Goal: Check status: Check status

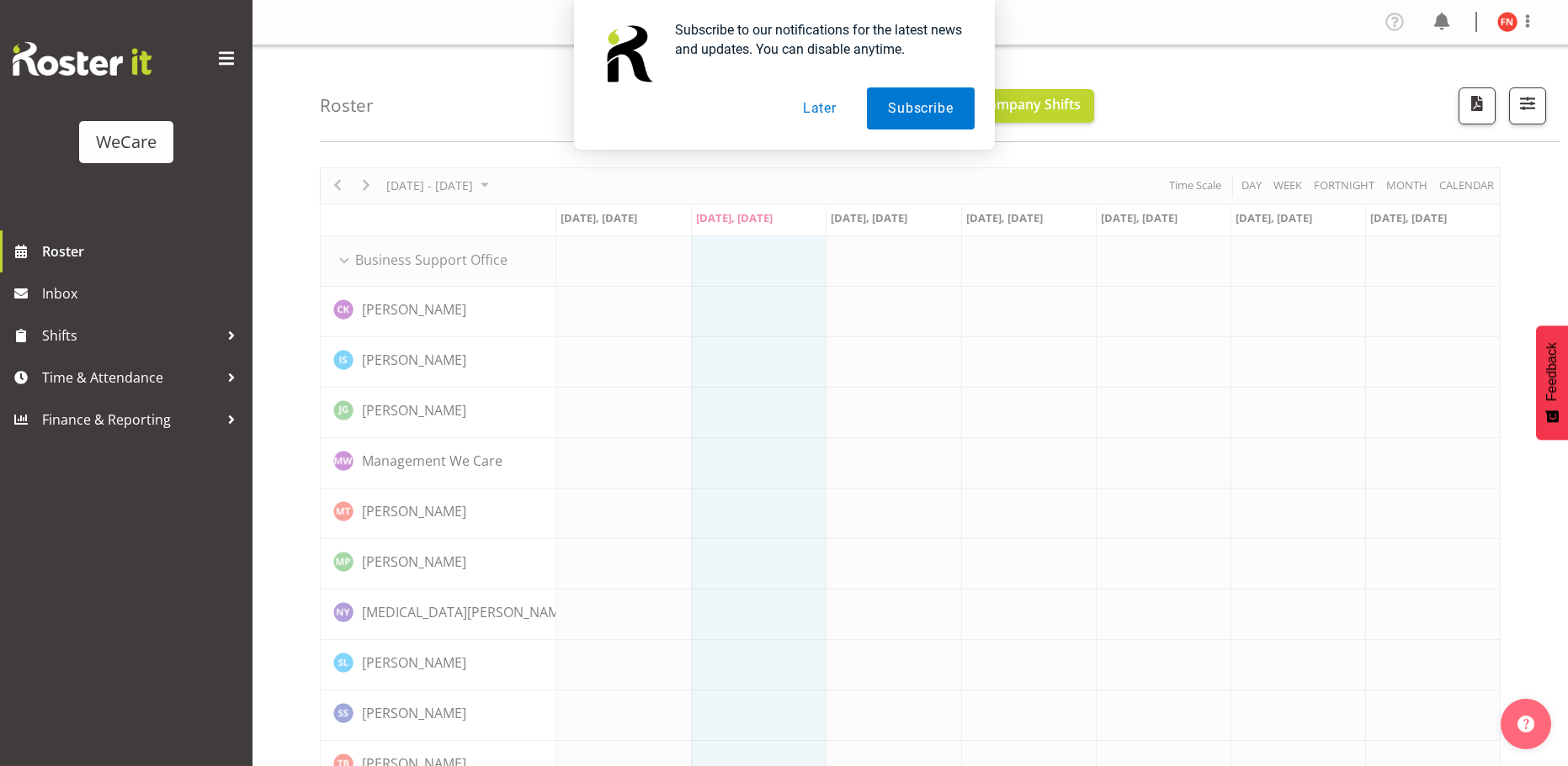
click at [833, 112] on button "Later" at bounding box center [820, 108] width 76 height 42
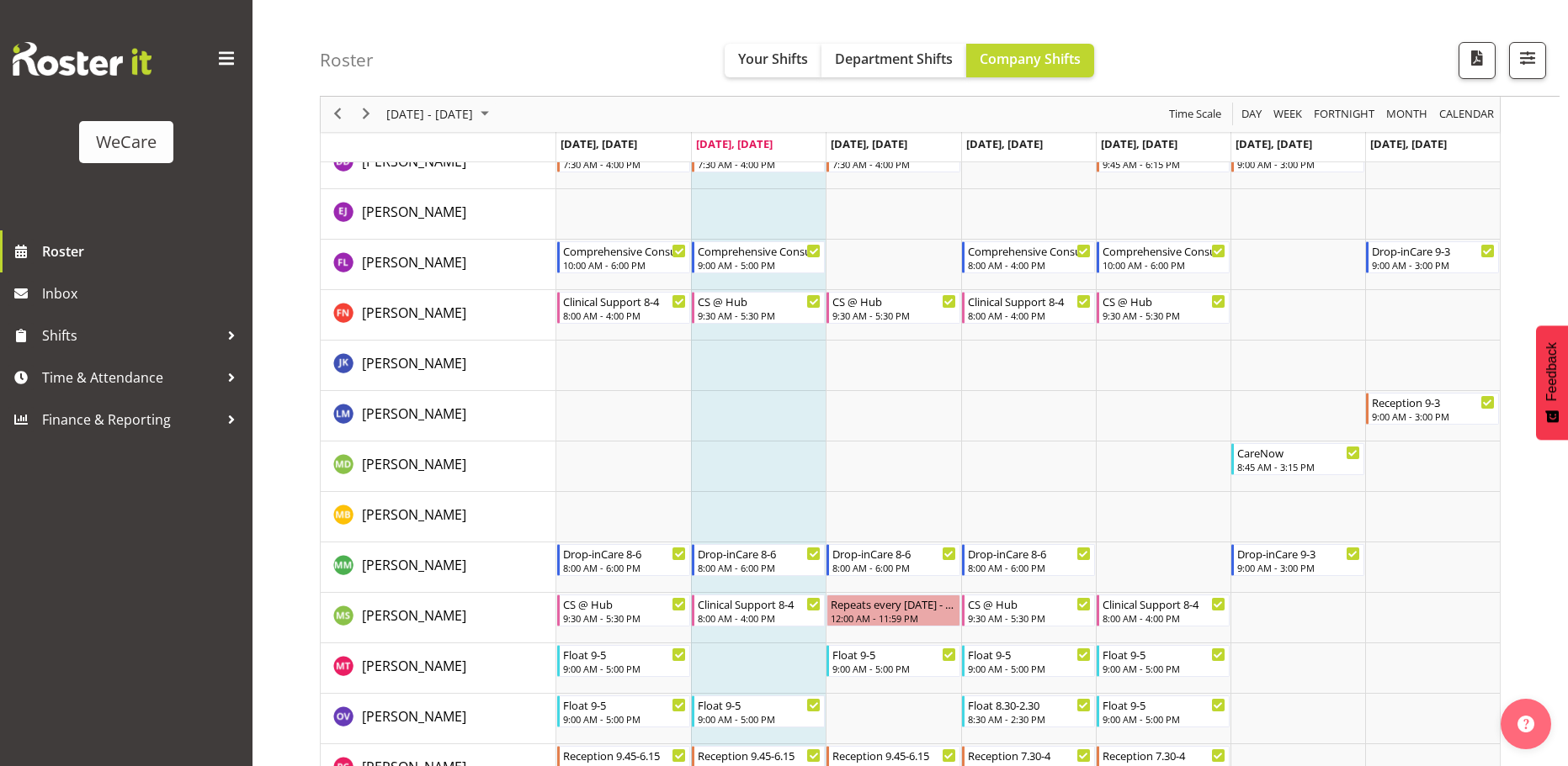
scroll to position [4374, 0]
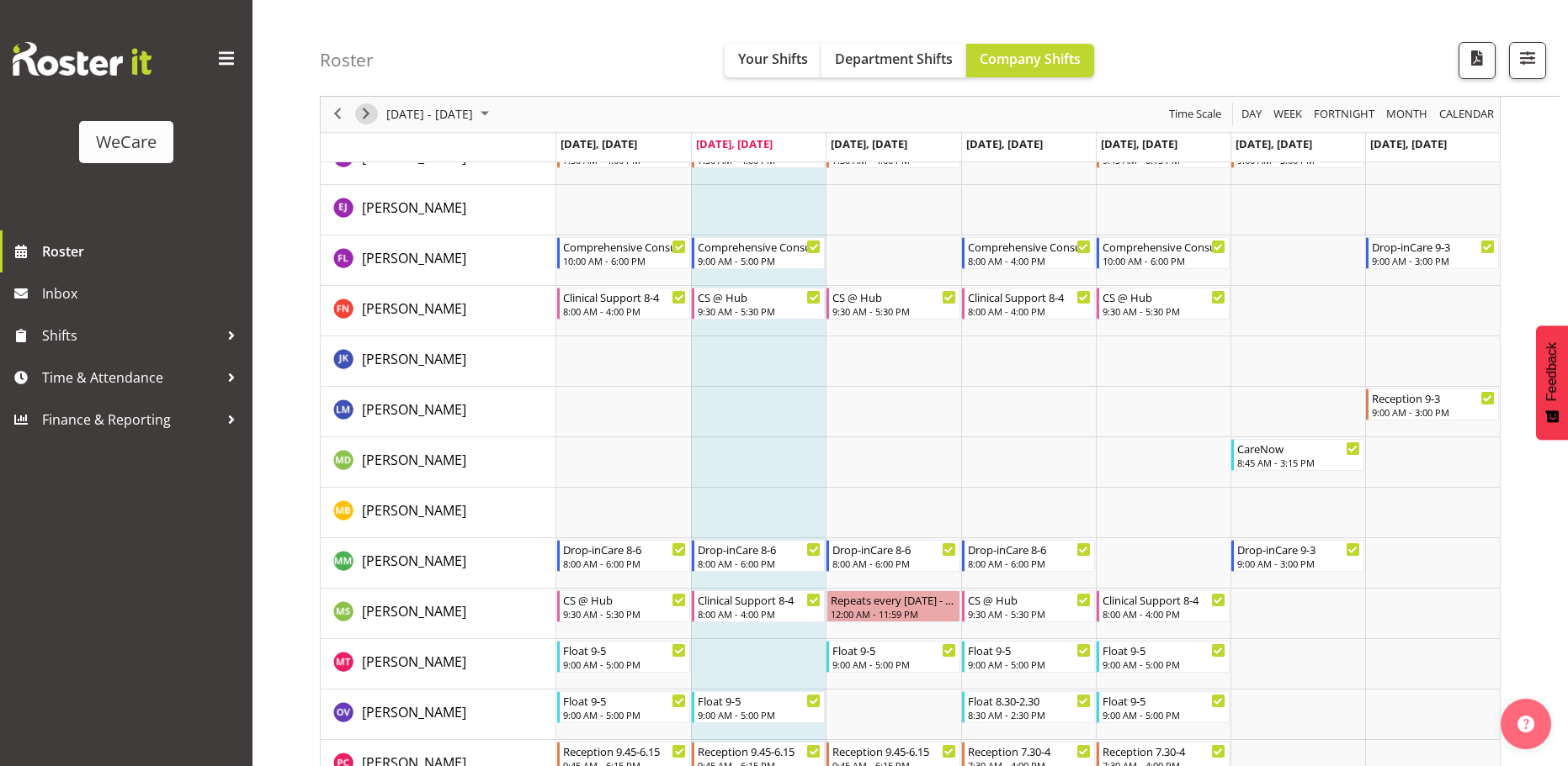
click at [367, 116] on span "Next" at bounding box center [366, 114] width 20 height 21
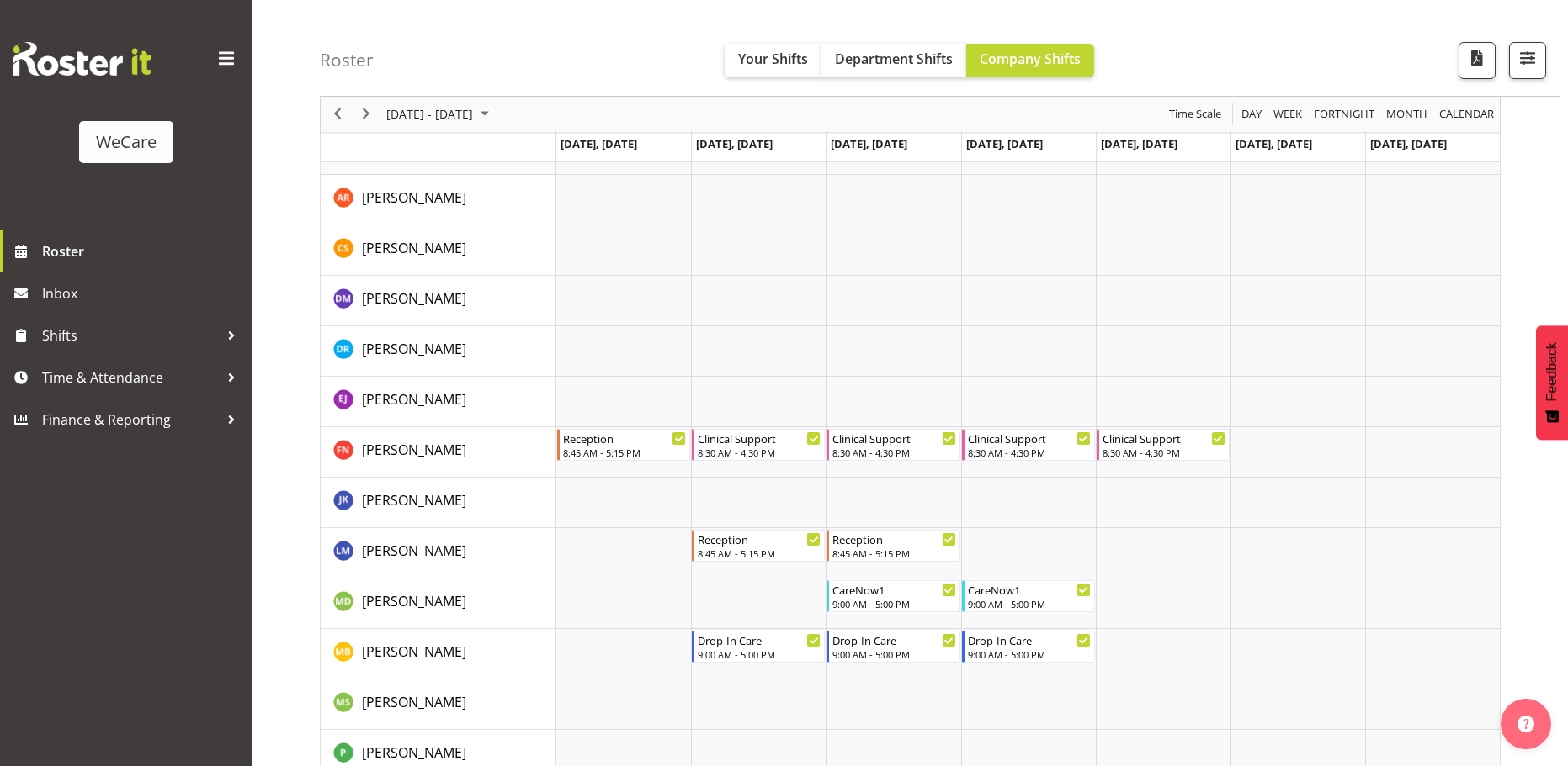
scroll to position [1766, 0]
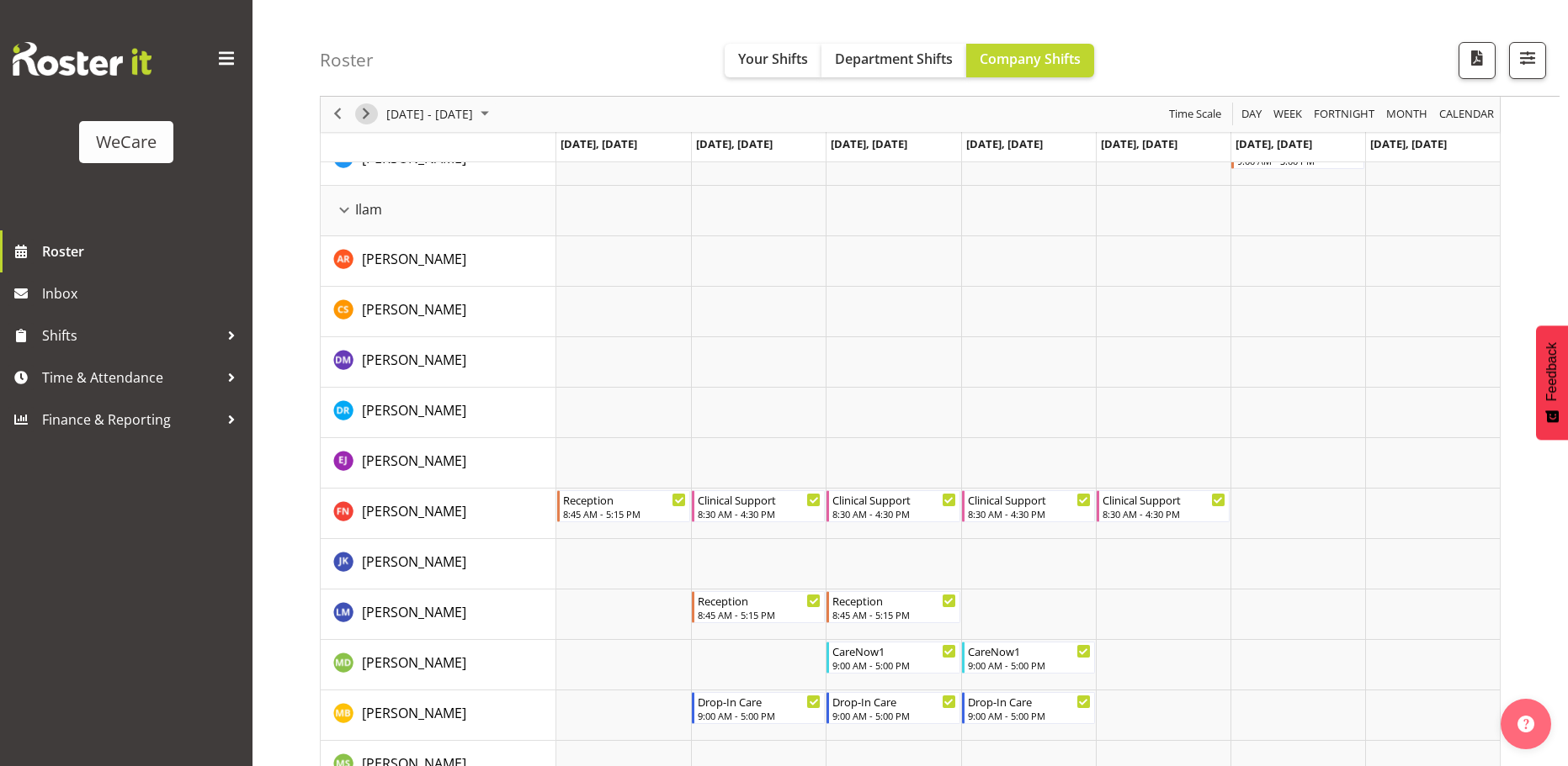
click at [372, 116] on span "Next" at bounding box center [366, 114] width 20 height 21
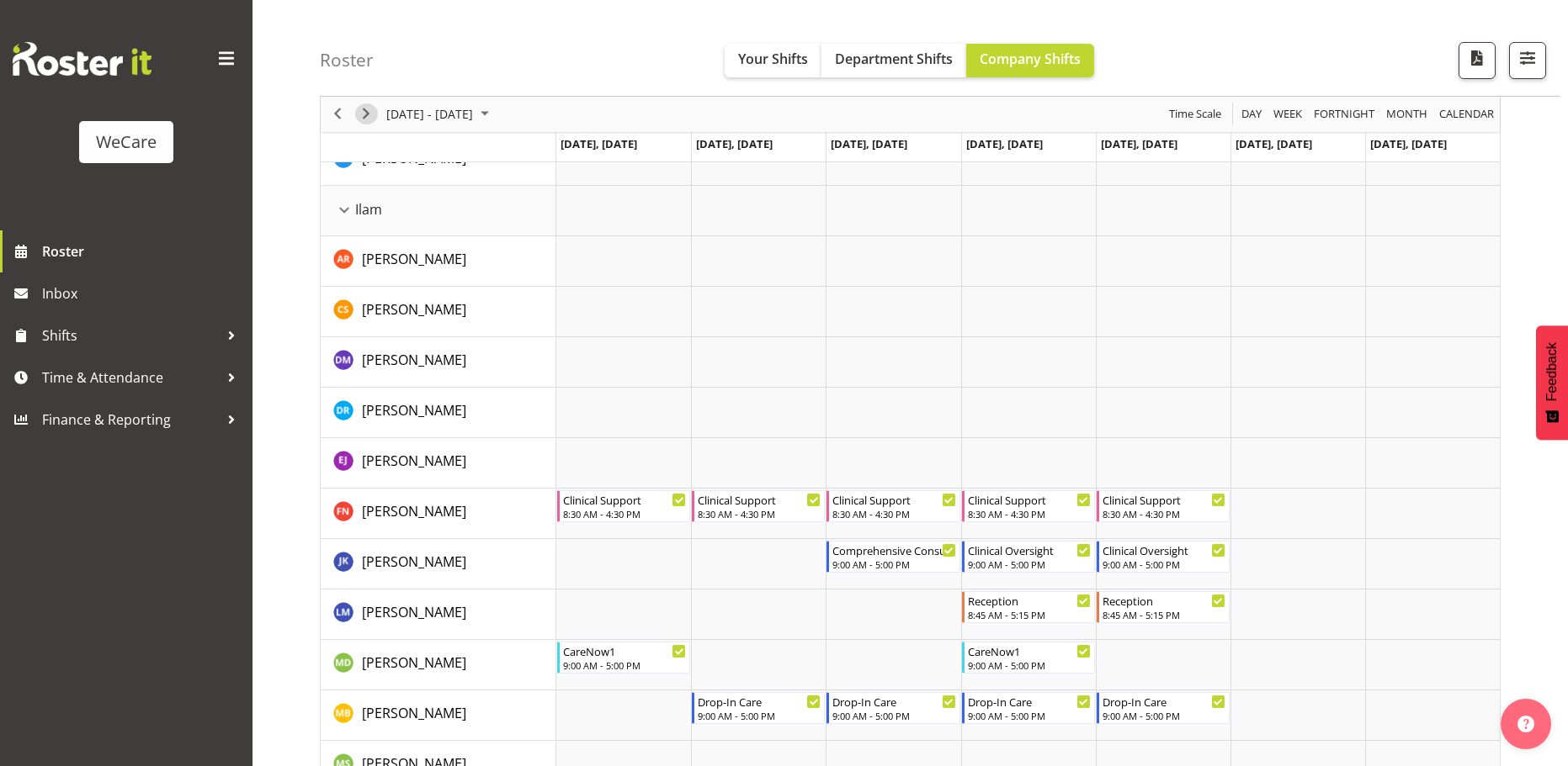
click at [372, 116] on span "Next" at bounding box center [366, 114] width 20 height 21
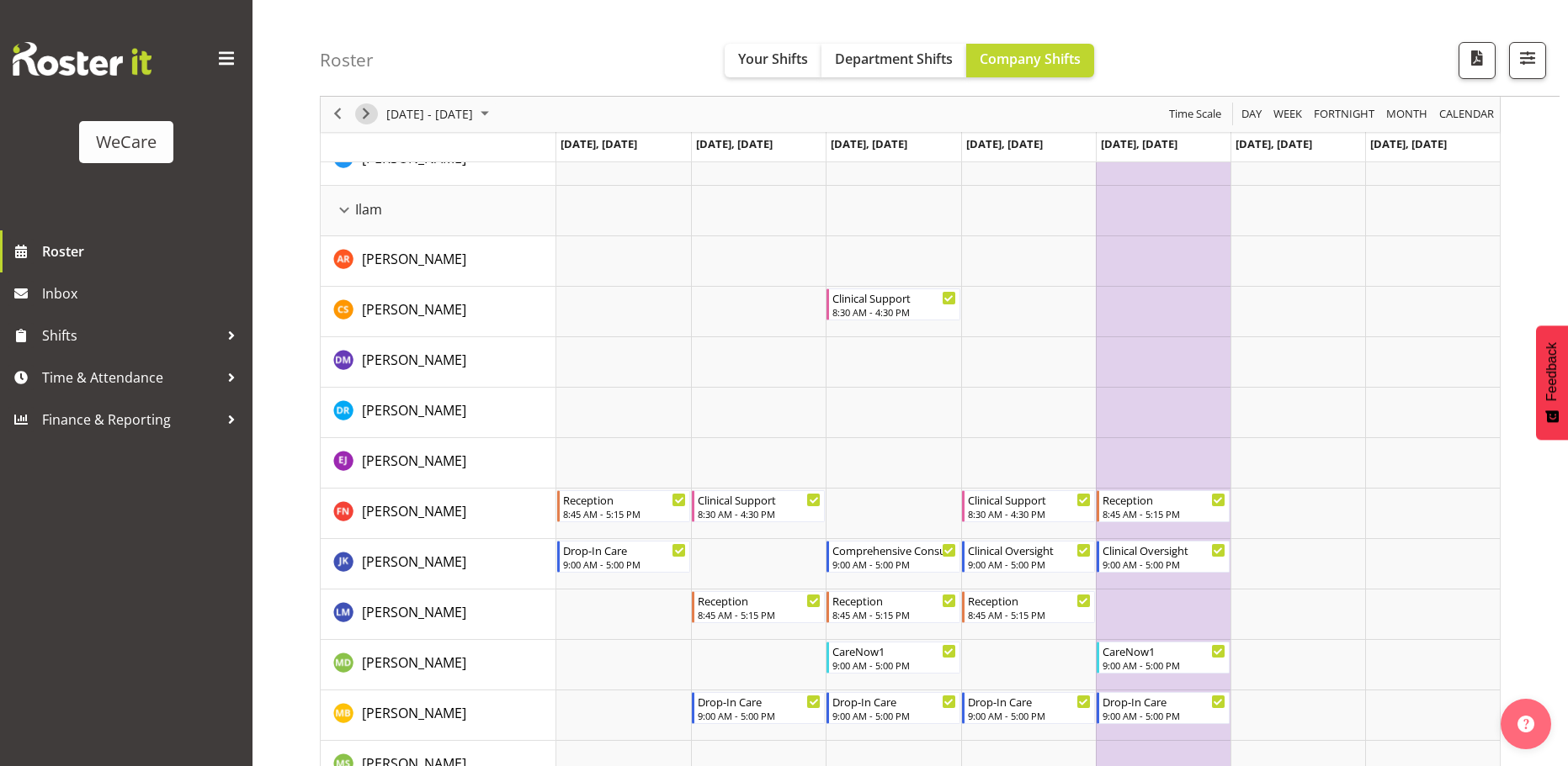
click at [372, 116] on span "Next" at bounding box center [366, 114] width 20 height 21
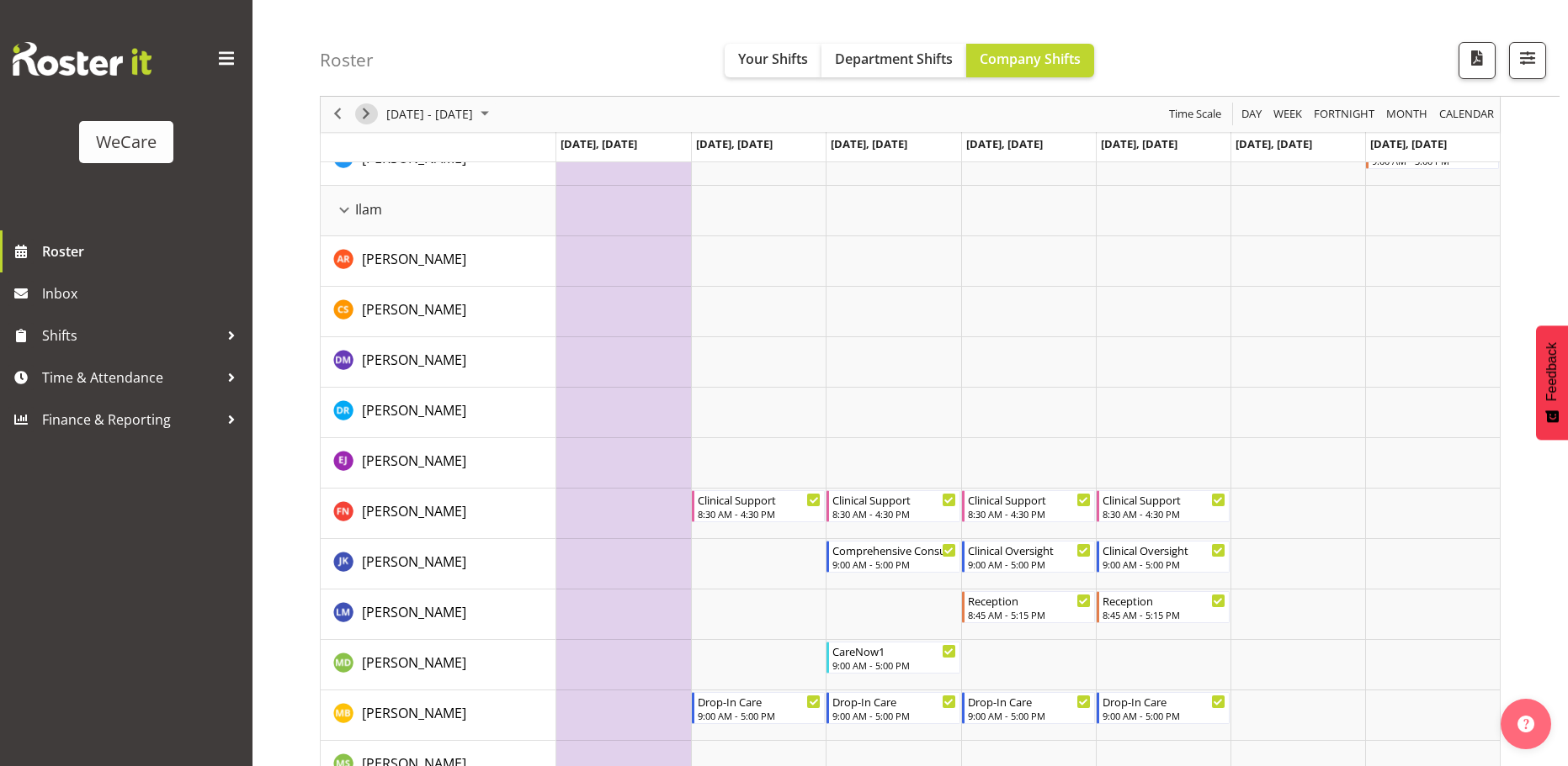
click at [372, 116] on span "Next" at bounding box center [366, 114] width 20 height 21
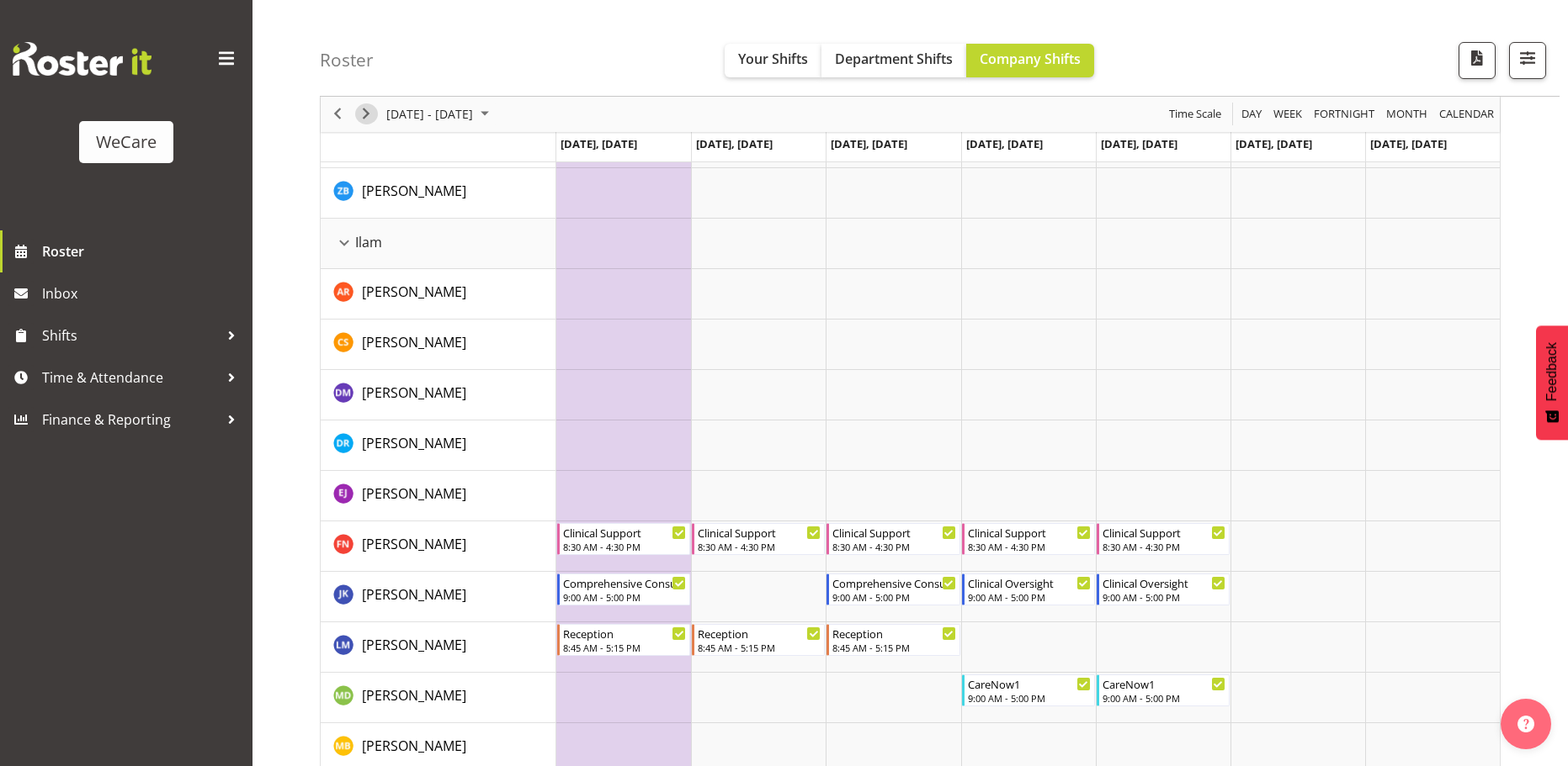
click at [362, 113] on span "Next" at bounding box center [366, 114] width 20 height 21
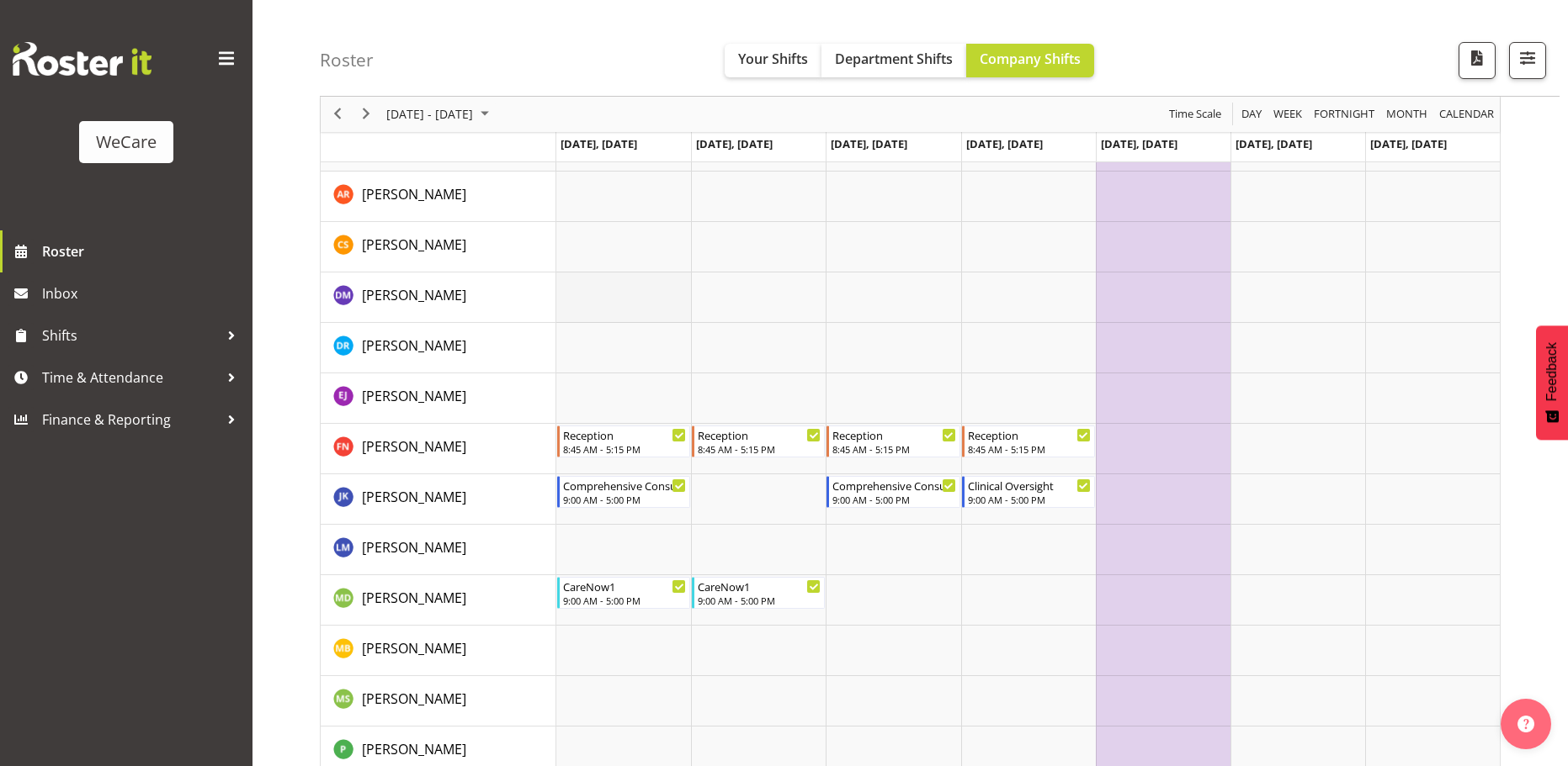
scroll to position [1851, 0]
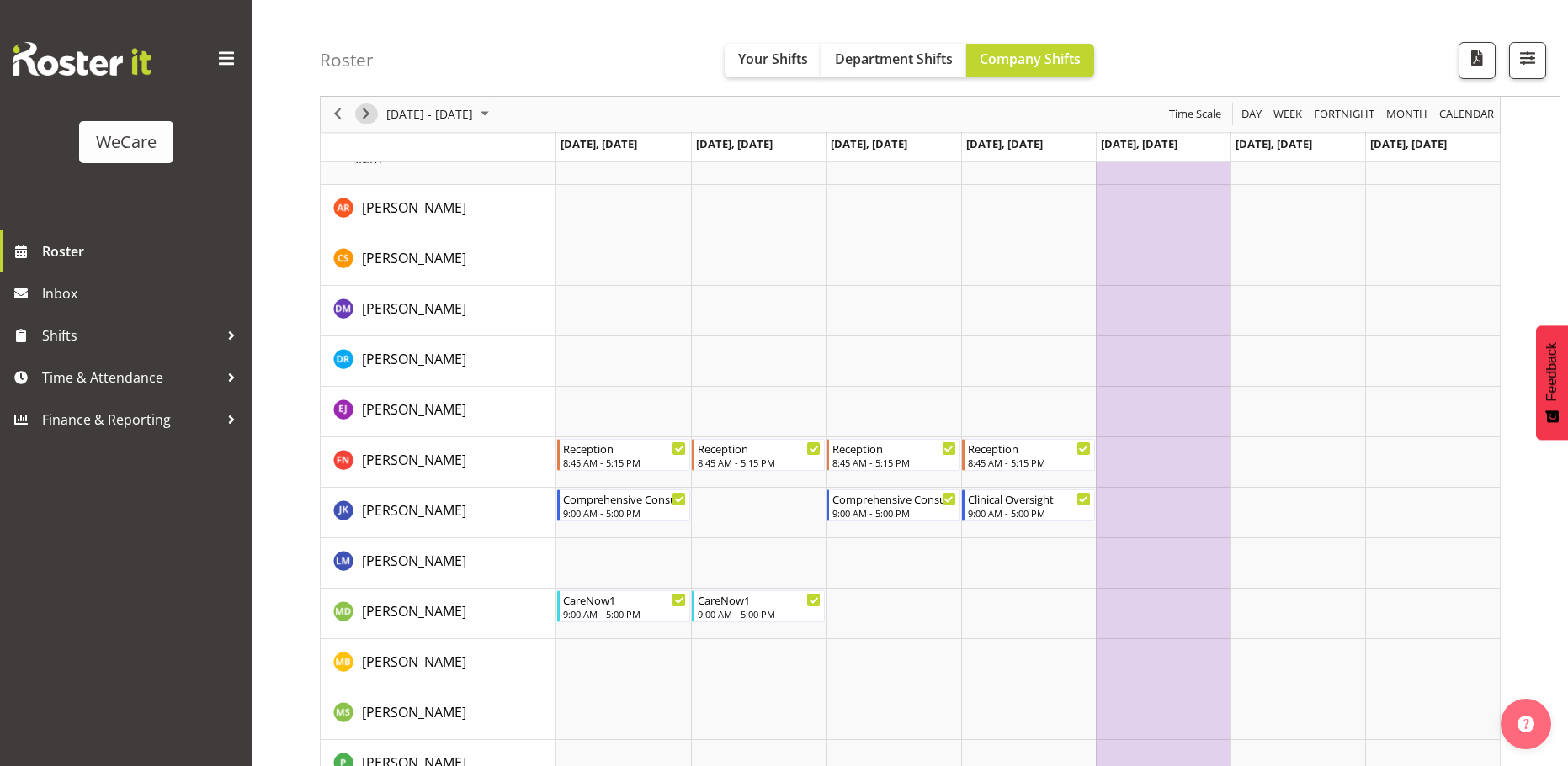
click at [362, 122] on span "Next" at bounding box center [366, 114] width 20 height 21
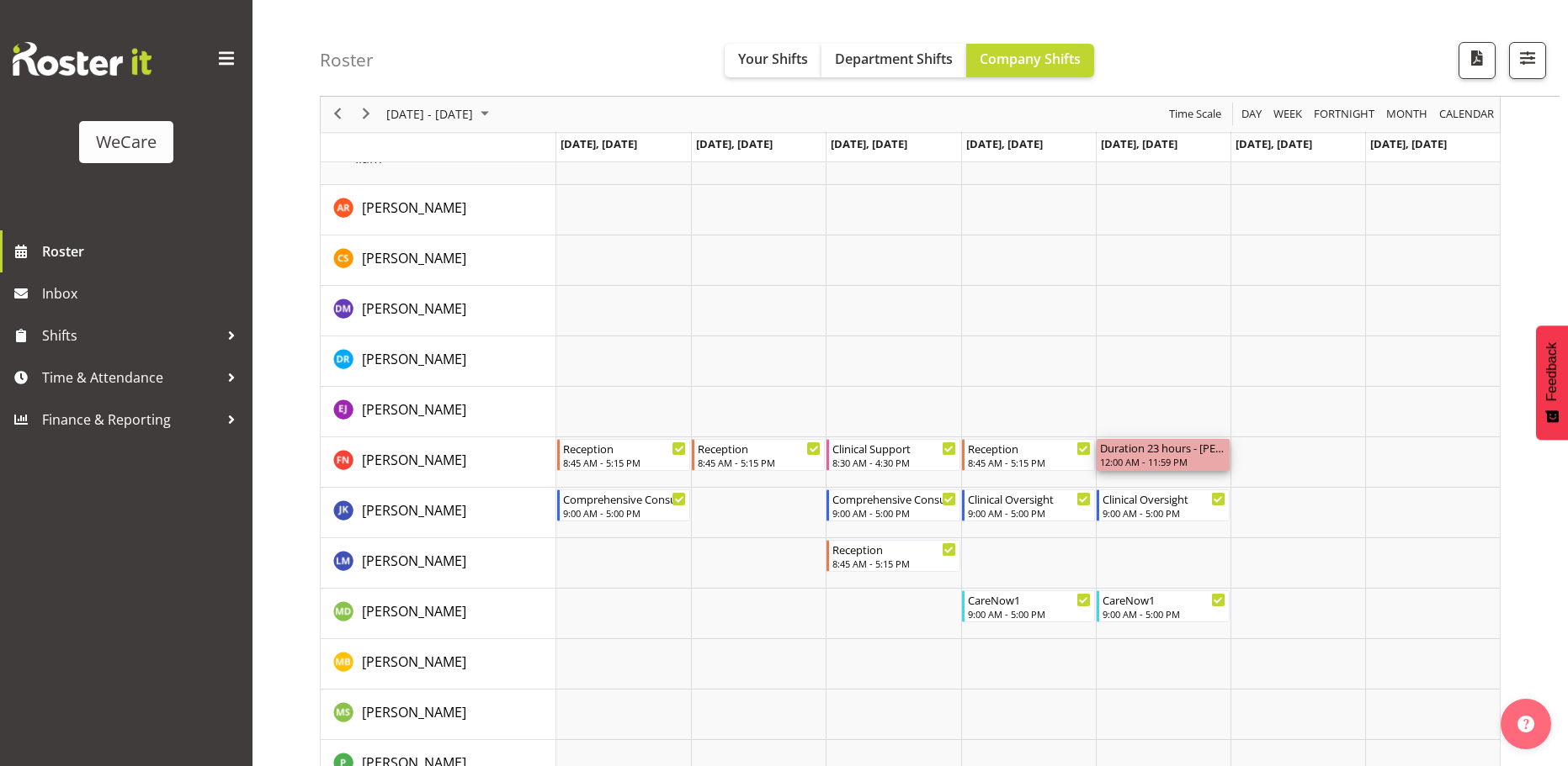
click at [1133, 456] on div "12:00 AM - 11:59 PM" at bounding box center [1163, 462] width 126 height 14
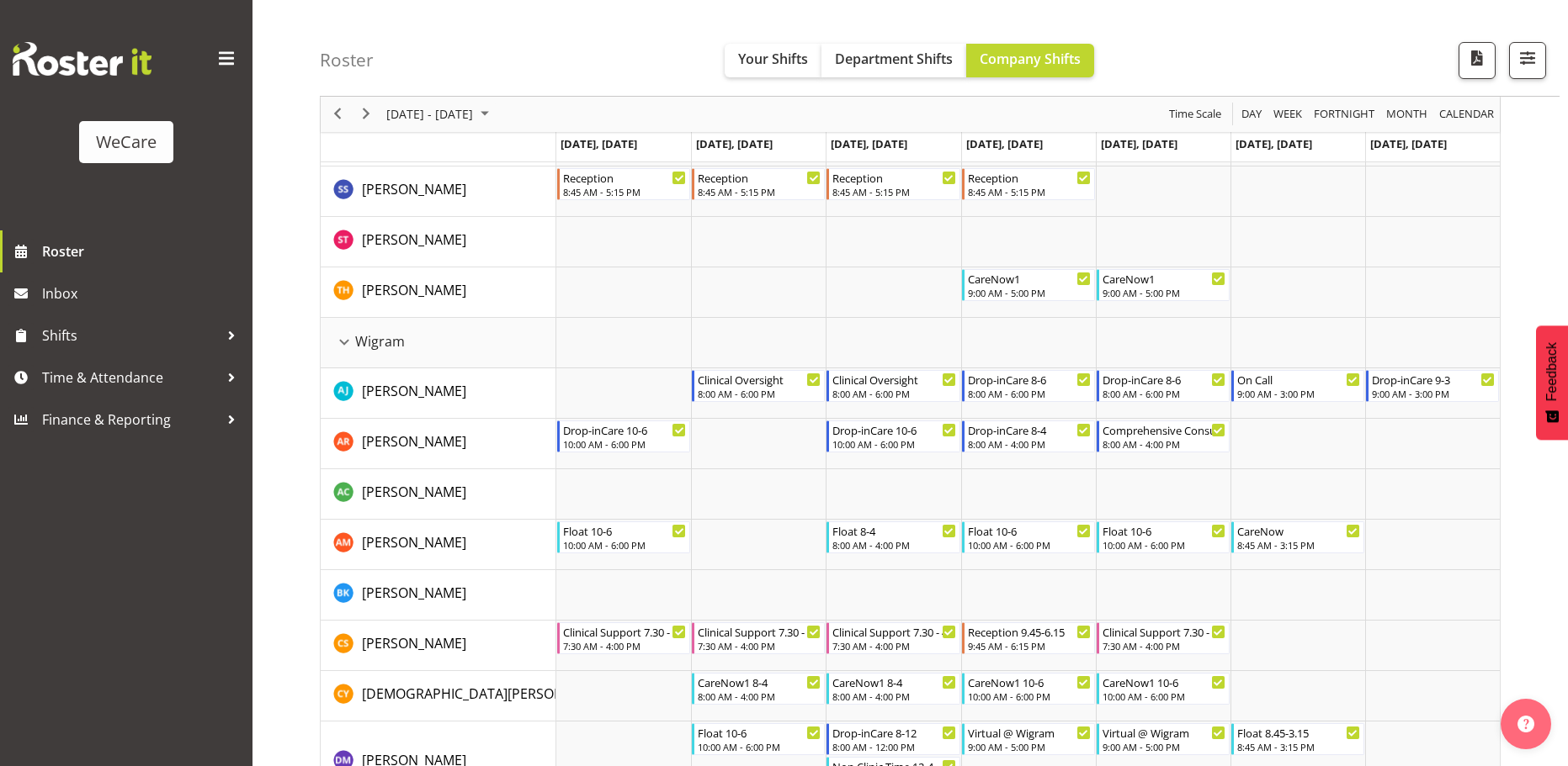
scroll to position [3637, 0]
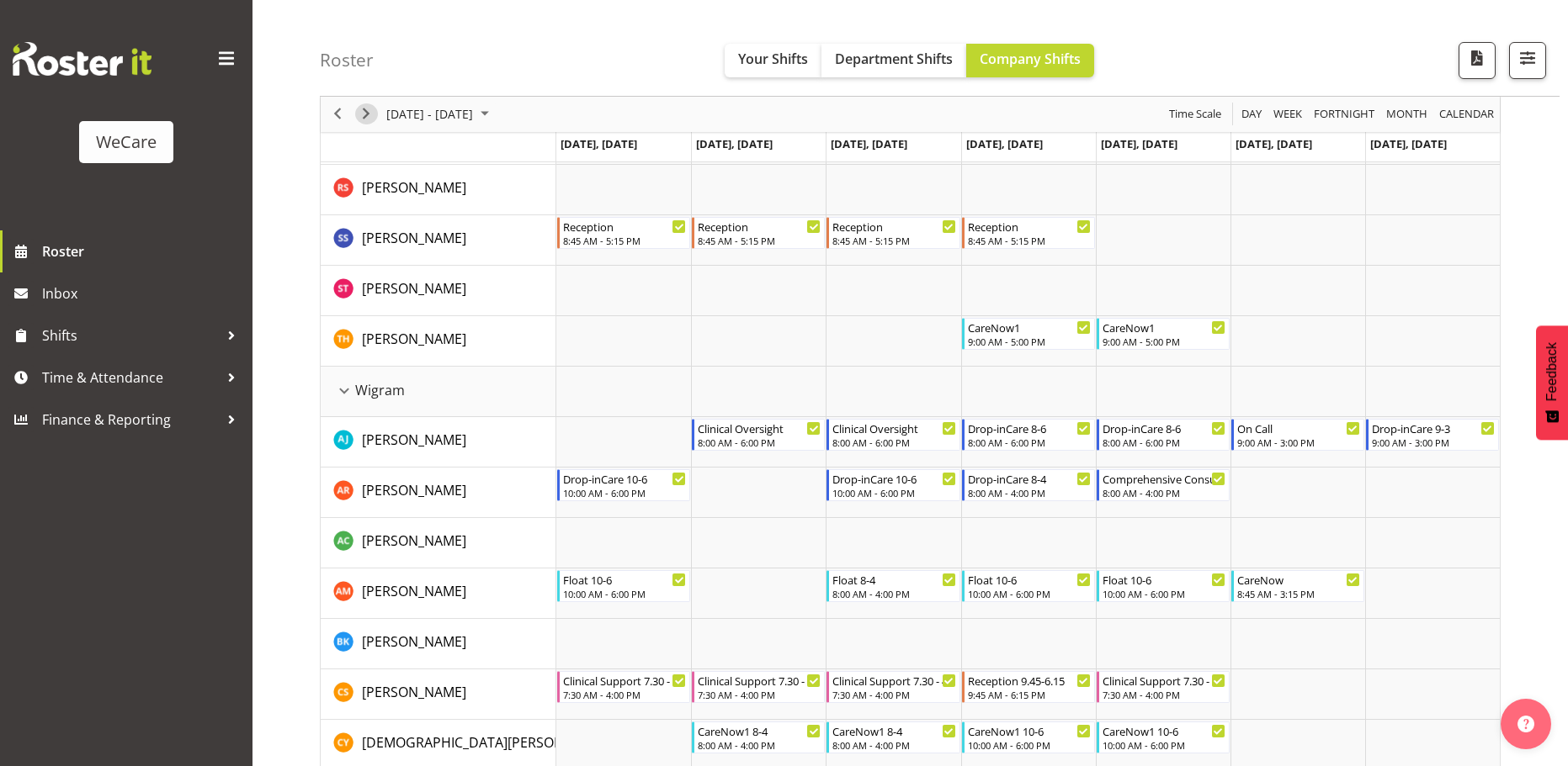
click at [370, 118] on span "Next" at bounding box center [366, 114] width 20 height 21
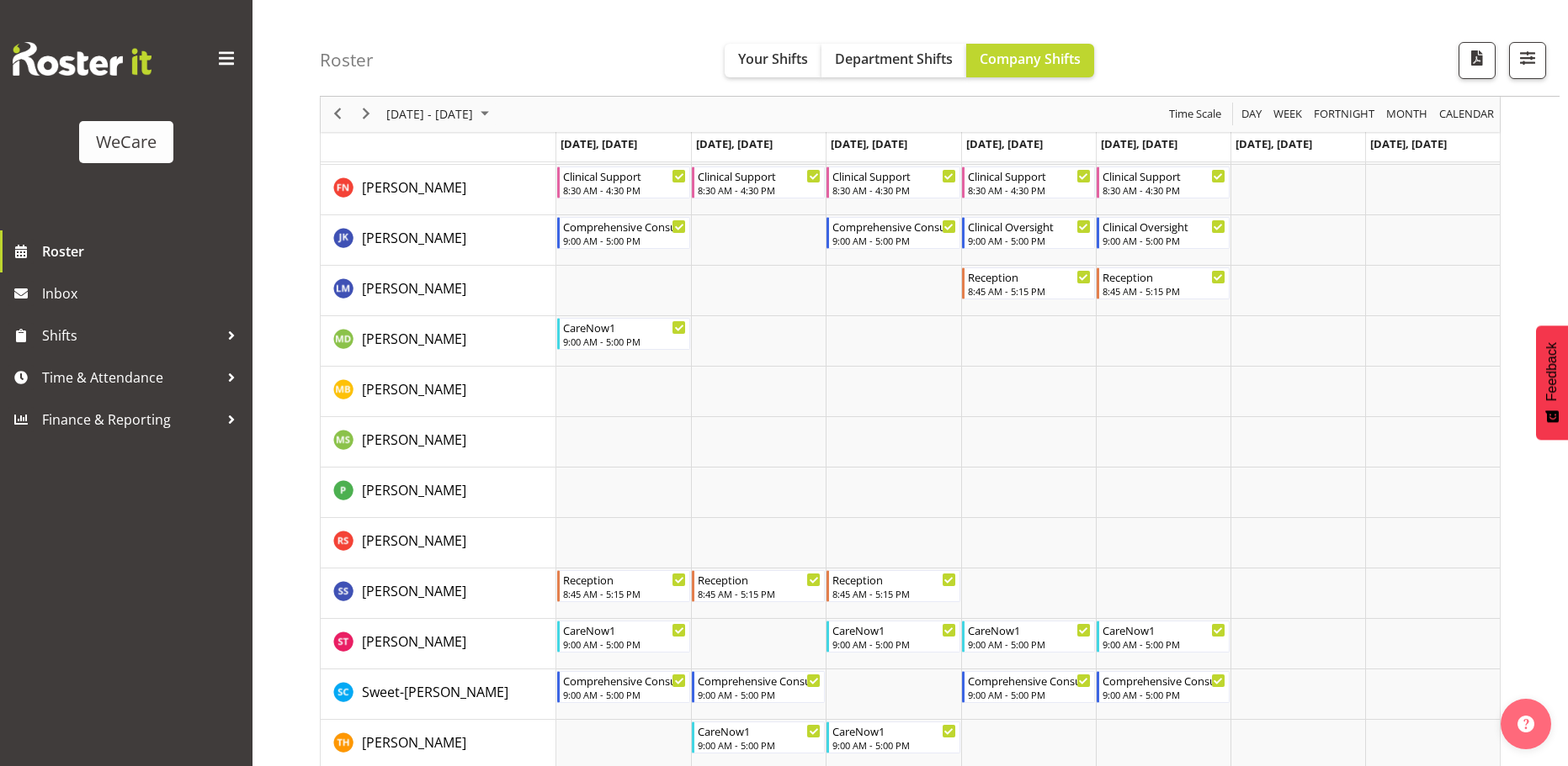
scroll to position [1955, 0]
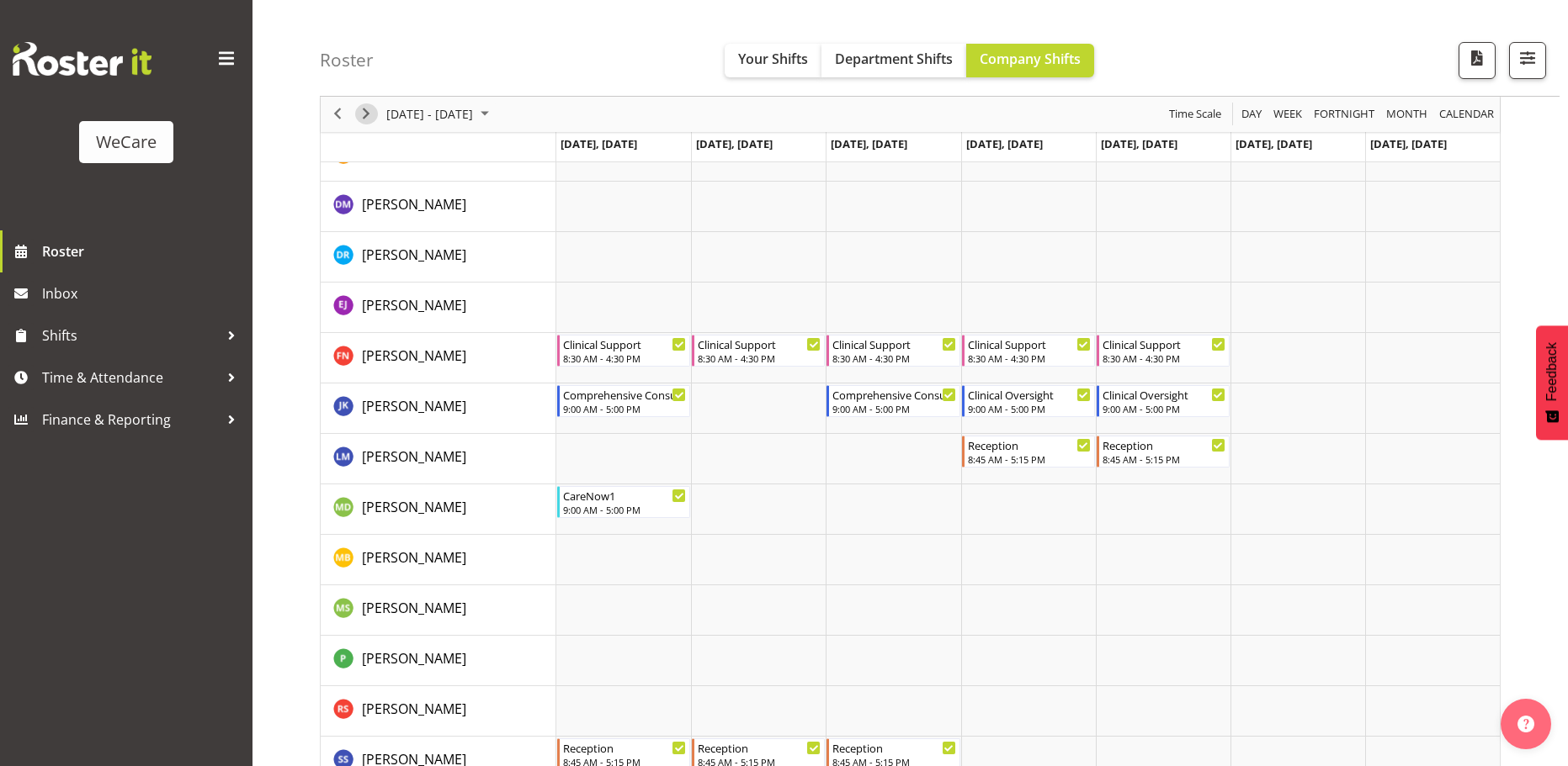
click at [366, 115] on span "Next" at bounding box center [366, 114] width 20 height 21
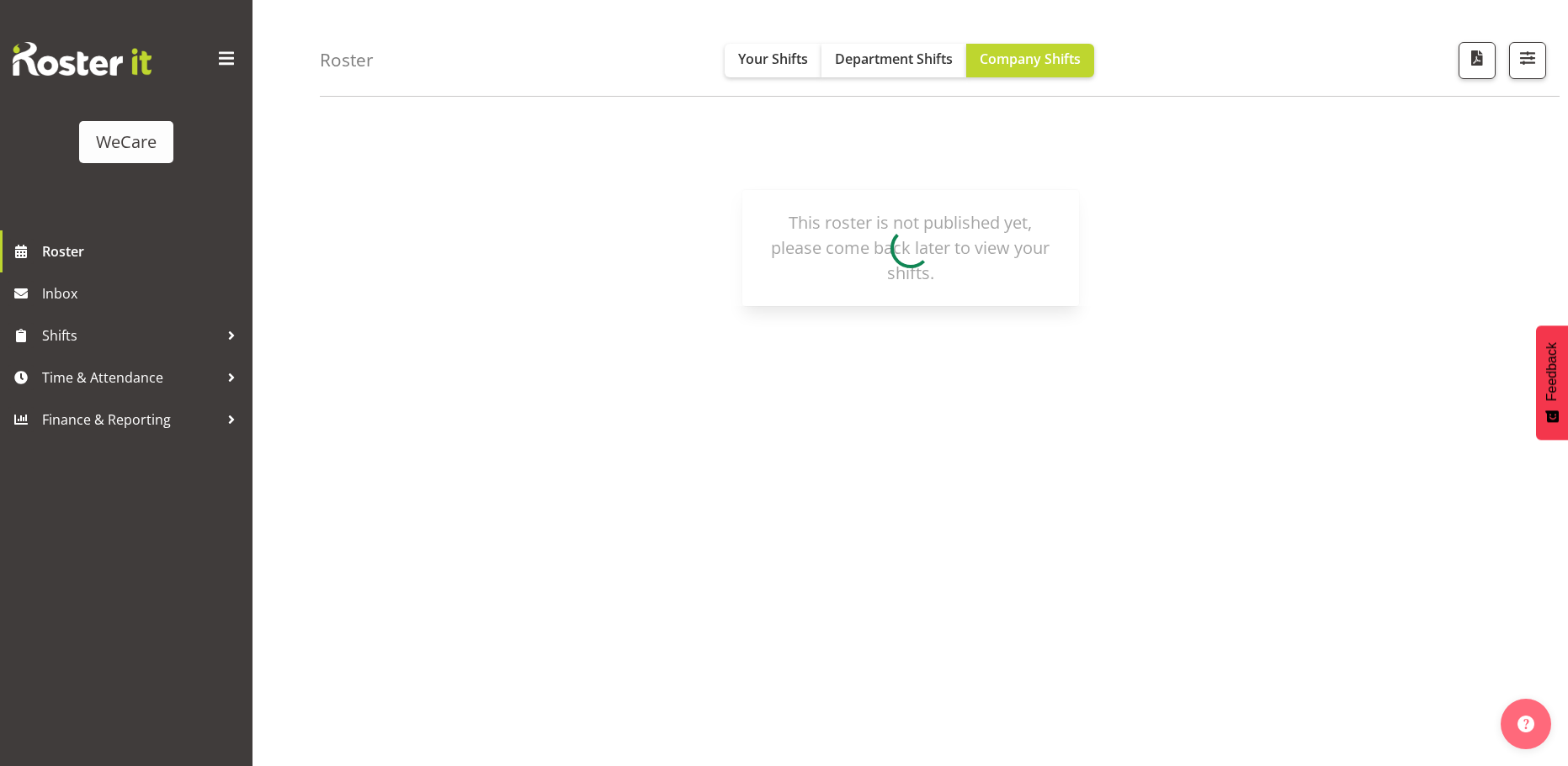
scroll to position [61, 0]
